Goal: Connect with others: Connect with others

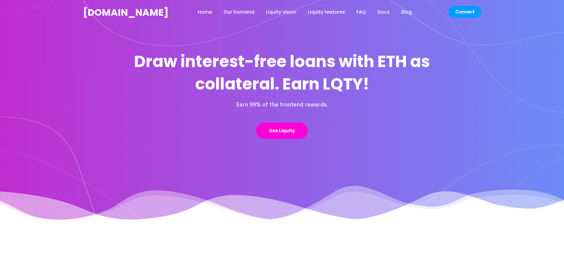
click at [465, 12] on link "Connect" at bounding box center [464, 12] width 33 height 12
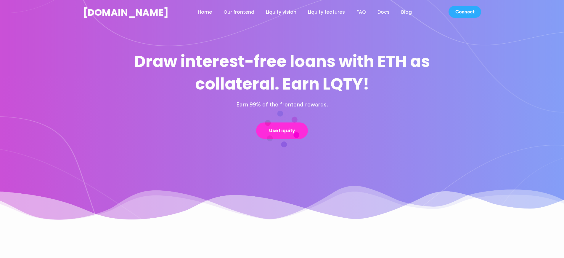
click at [465, 12] on link "Connect" at bounding box center [464, 12] width 33 height 12
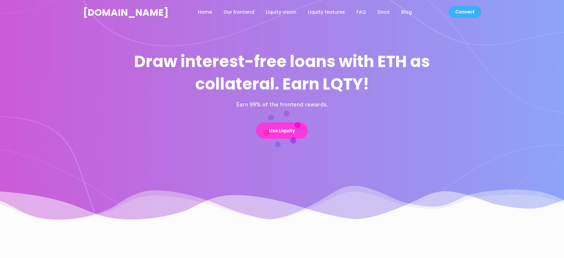
click at [465, 12] on link "Connect" at bounding box center [464, 12] width 33 height 12
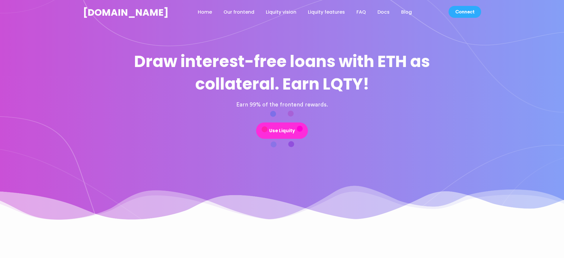
click at [465, 12] on link "Connect" at bounding box center [464, 12] width 33 height 12
